Goal: Find contact information: Find contact information

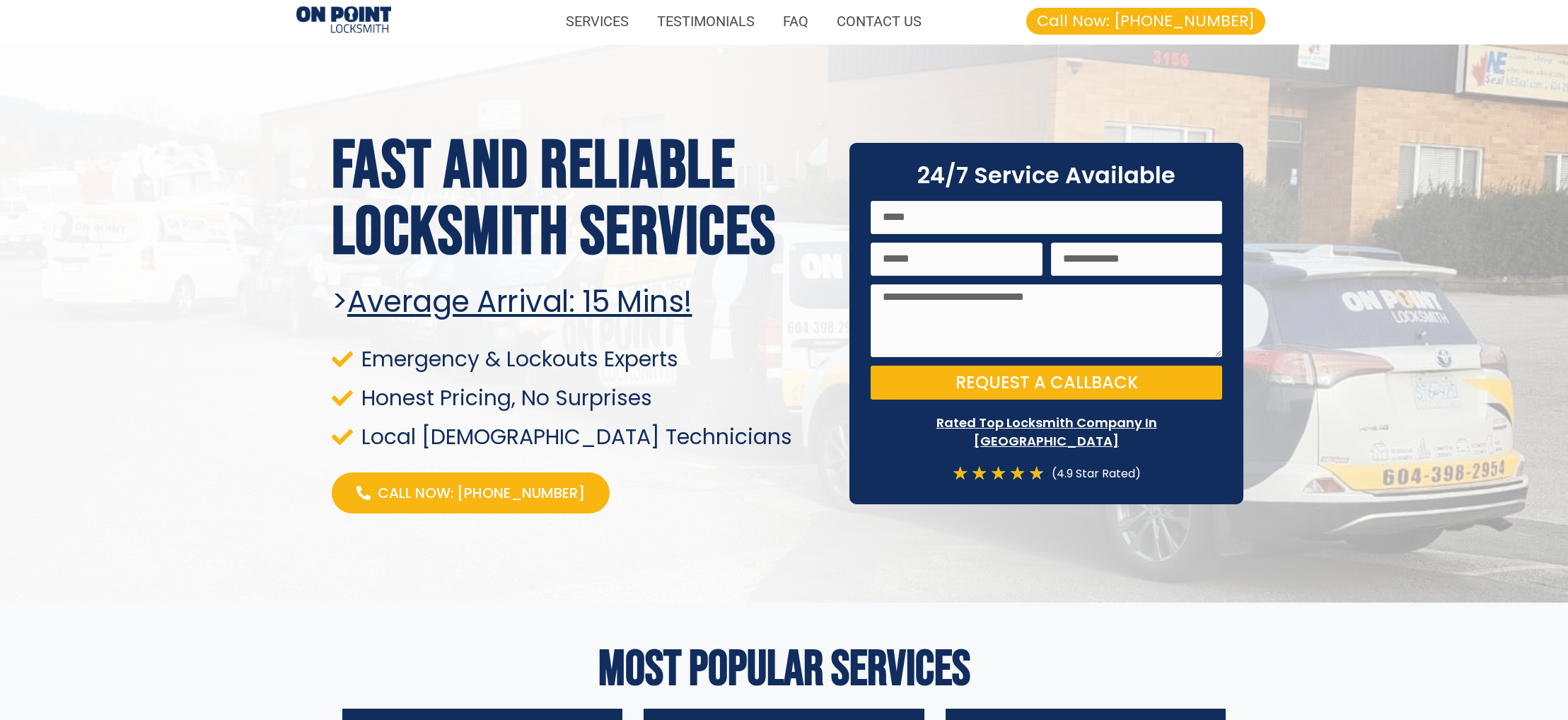
scroll to position [2, 0]
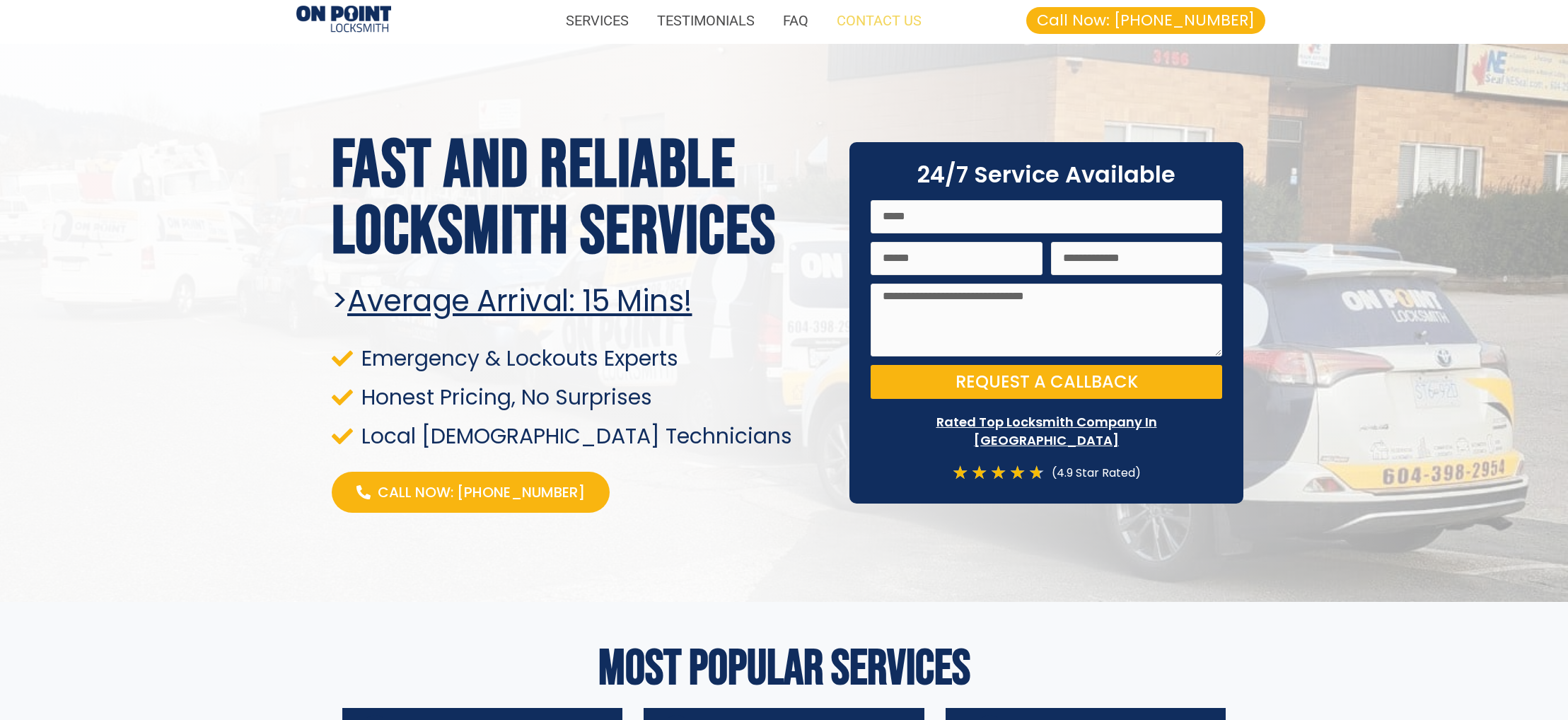
click at [919, 23] on link "CONTACT US" at bounding box center [879, 20] width 113 height 32
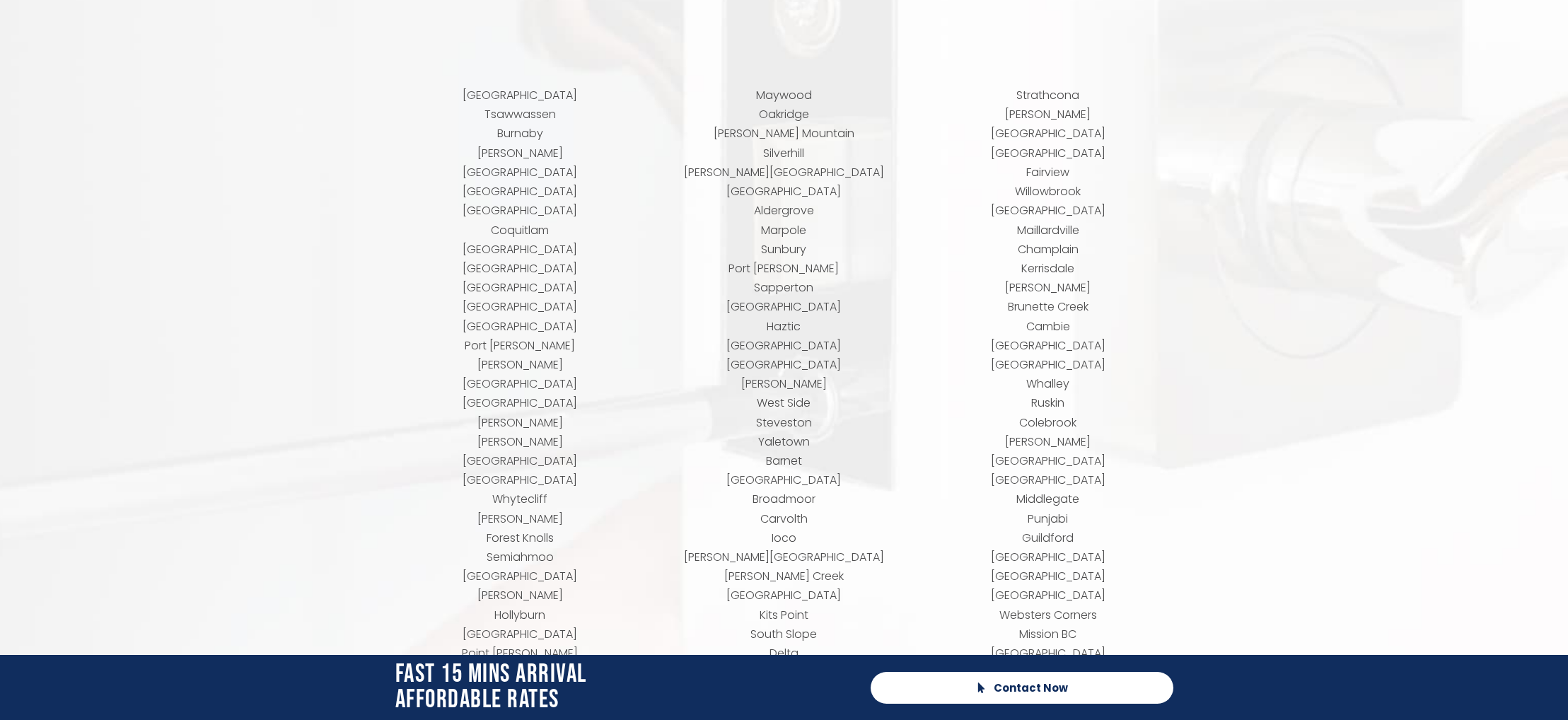
scroll to position [5792, 0]
click at [520, 288] on p "Richmond Tsawwassen Burnaby Langley New Westminster Vancouver Maple Ridge Coqui…" at bounding box center [520, 444] width 250 height 712
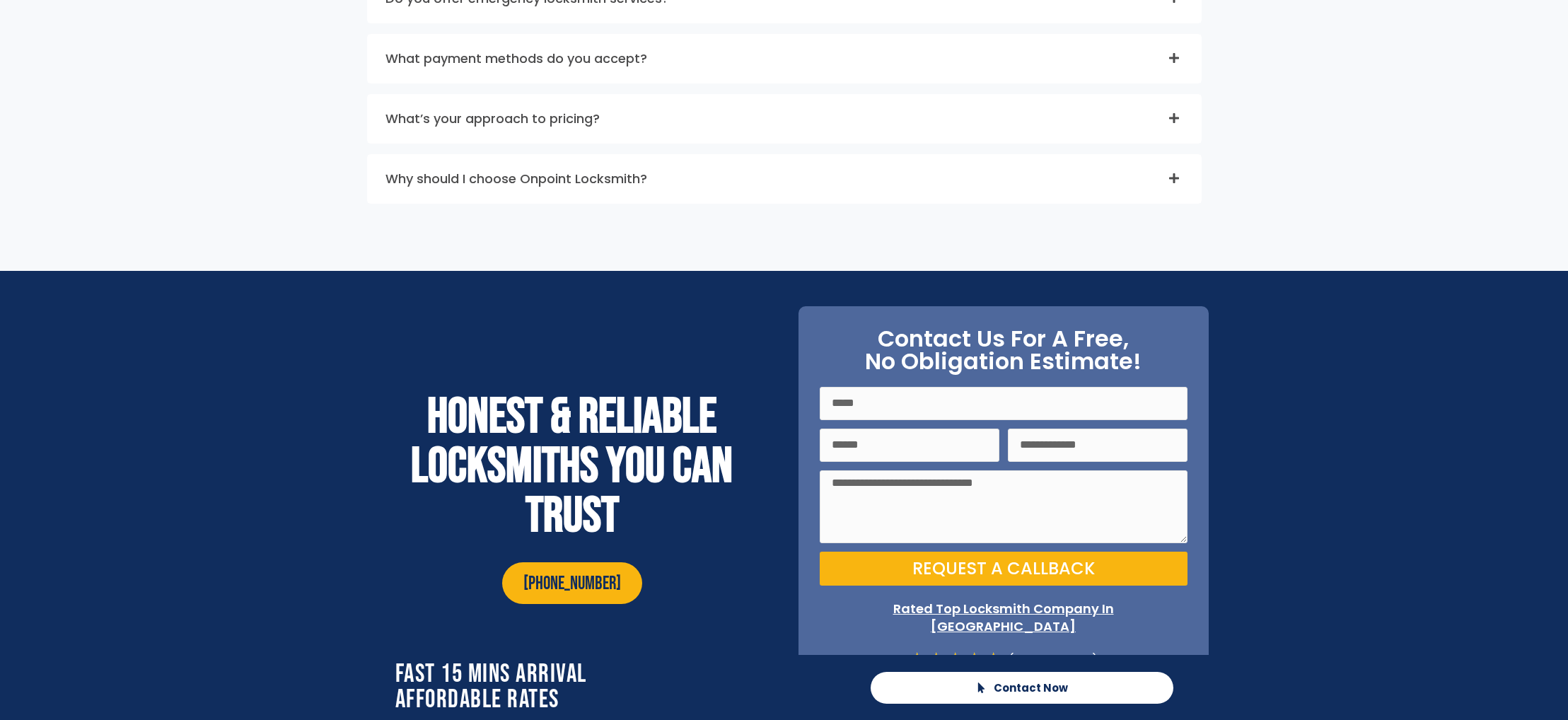
scroll to position [3836, 0]
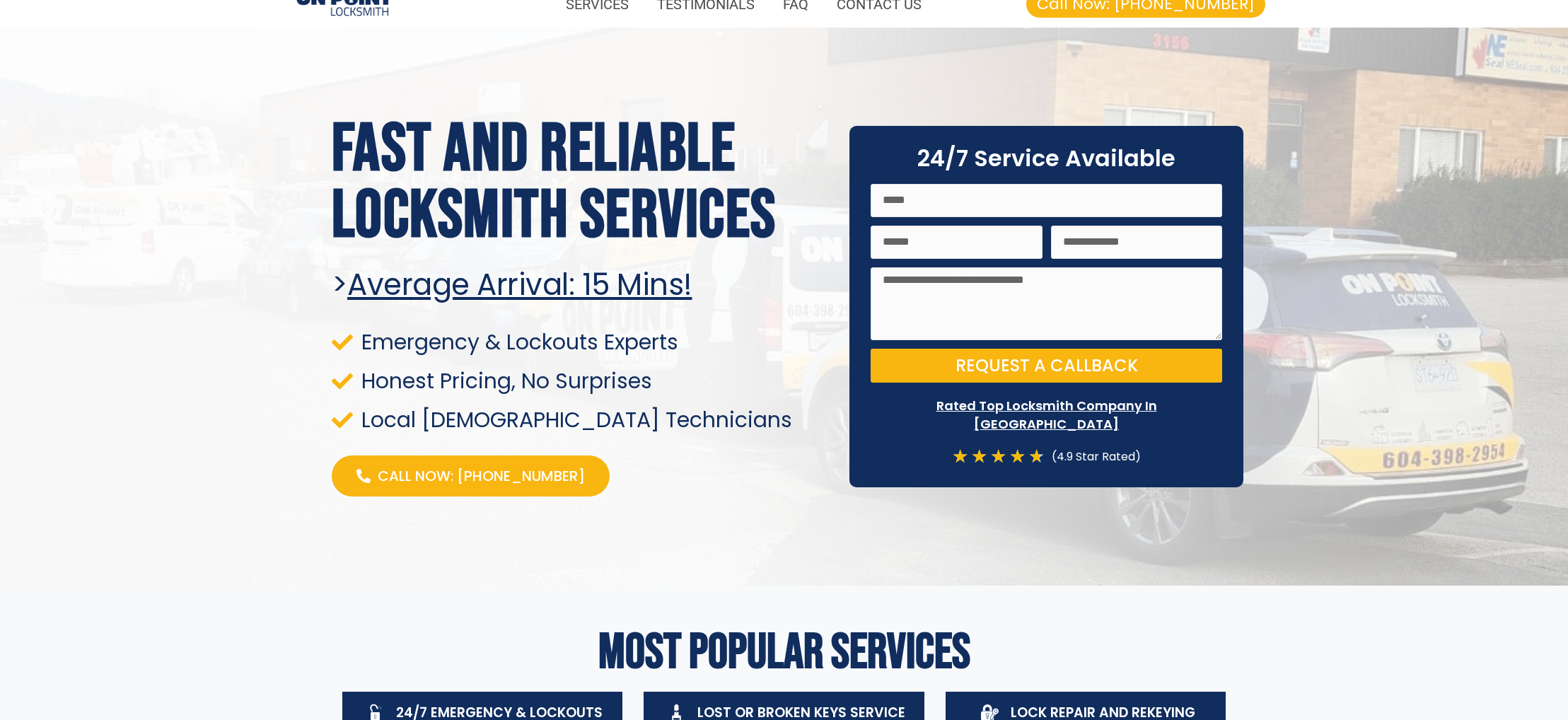
scroll to position [2, 0]
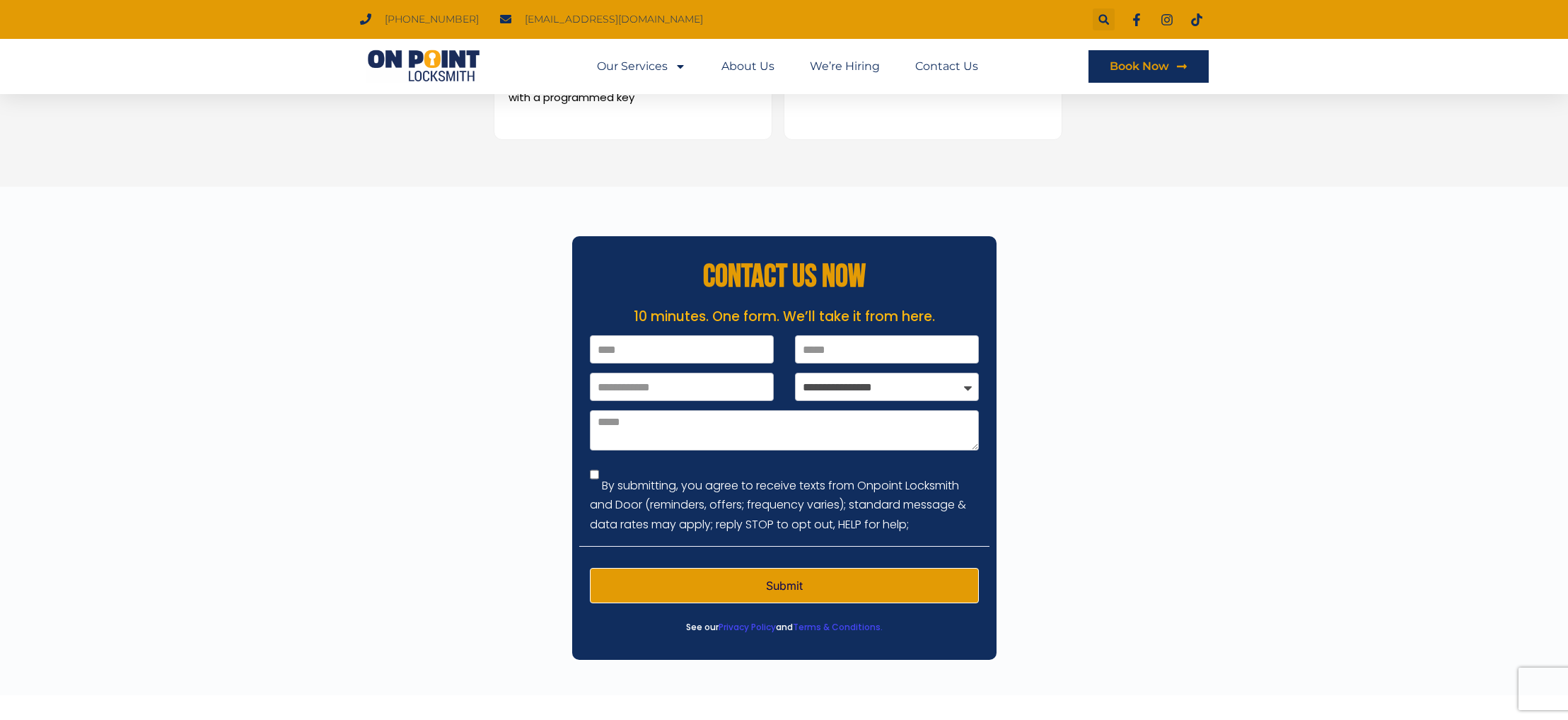
scroll to position [2003, 0]
click at [960, 60] on link "Contact Us" at bounding box center [947, 66] width 63 height 32
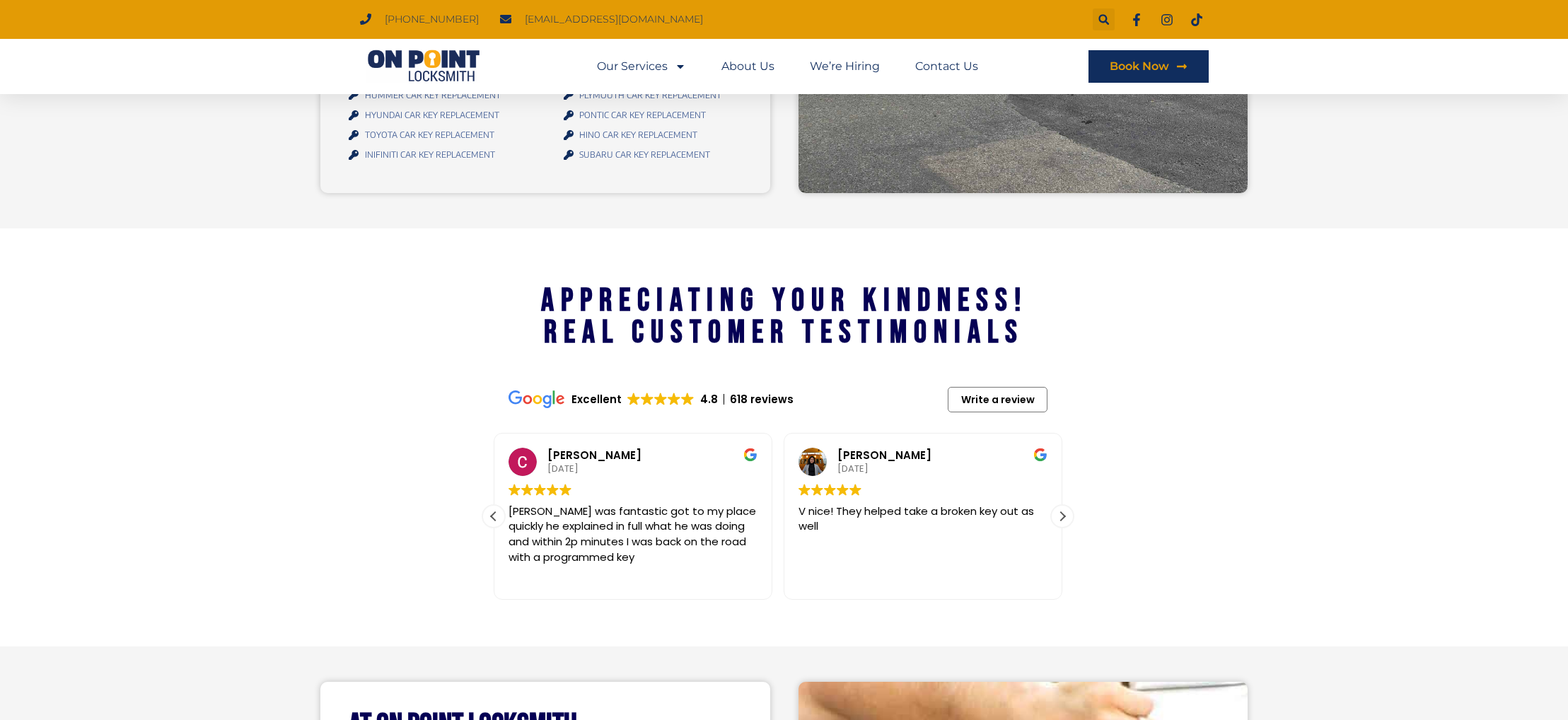
scroll to position [1910, 0]
